Goal: Task Accomplishment & Management: Use online tool/utility

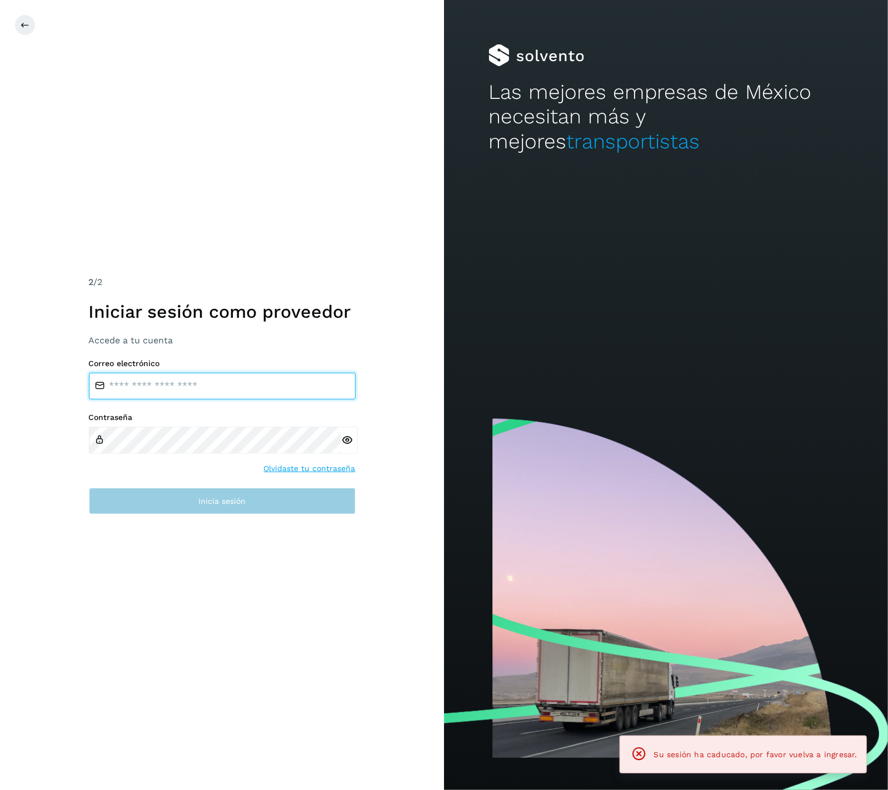
type input "**********"
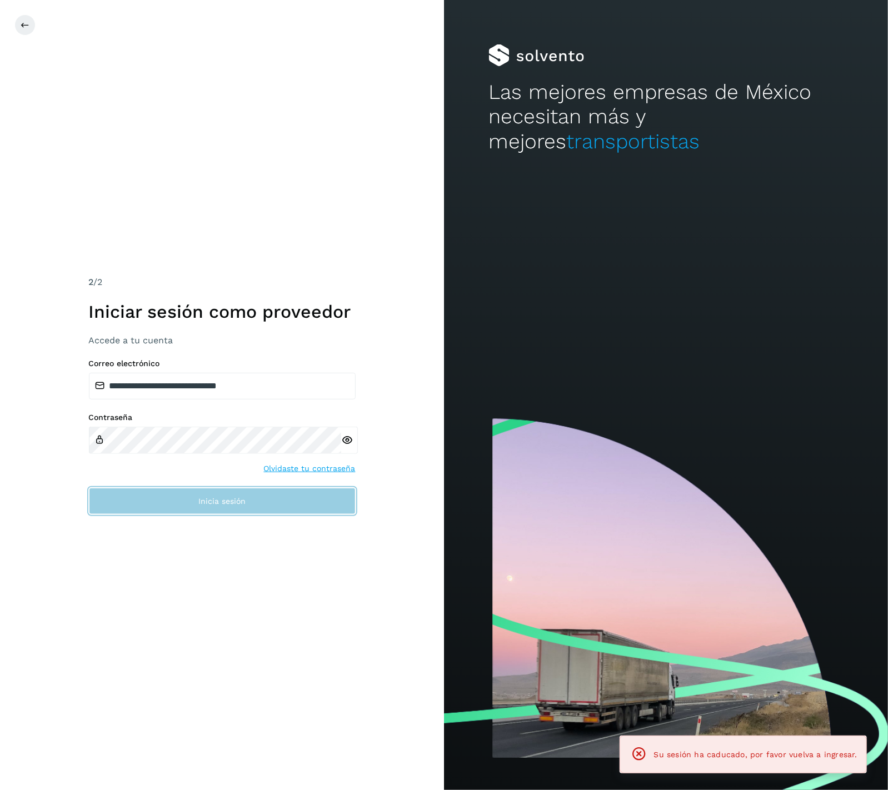
click at [187, 505] on button "Inicia sesión" at bounding box center [222, 501] width 267 height 27
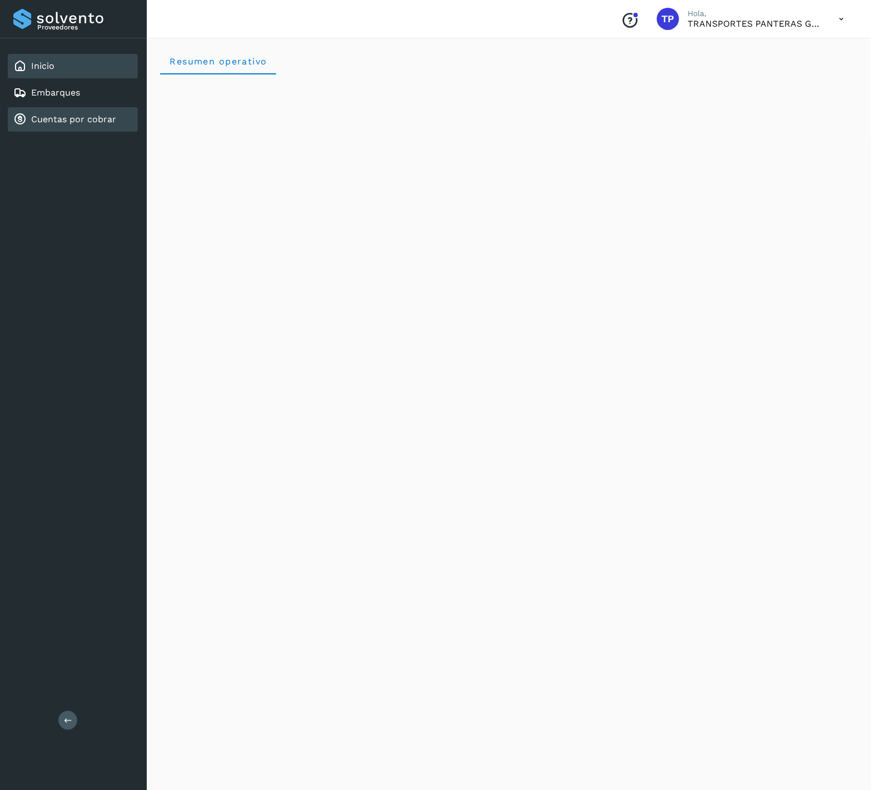
click at [58, 117] on link "Cuentas por cobrar" at bounding box center [73, 119] width 85 height 11
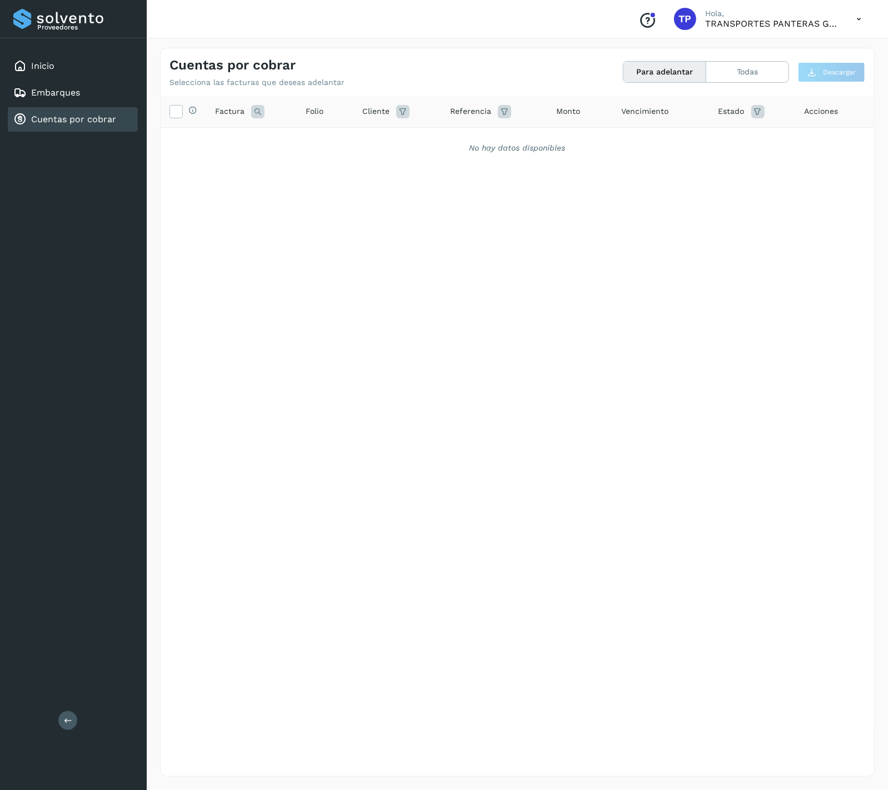
click at [773, 59] on div "Cuentas por cobrar Selecciona las facturas que deseas adelantar Para adelantar …" at bounding box center [518, 67] width 714 height 39
click at [757, 74] on button "Todas" at bounding box center [748, 72] width 82 height 21
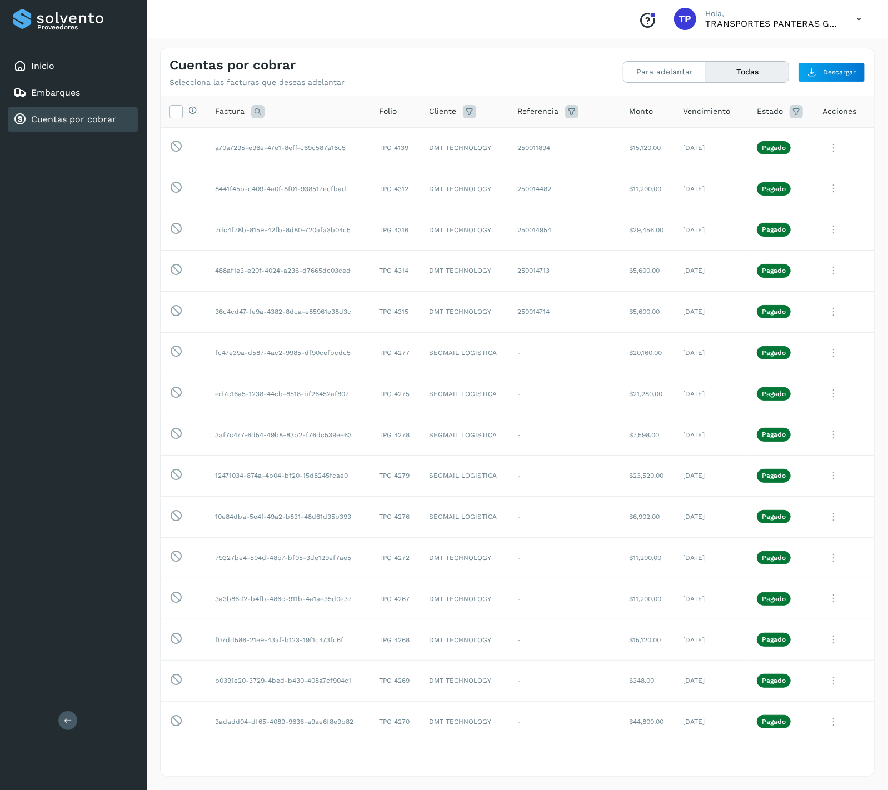
click at [511, 81] on div "Cuentas por cobrar Selecciona las facturas que deseas adelantar" at bounding box center [344, 72] width 348 height 30
